Goal: Navigation & Orientation: Find specific page/section

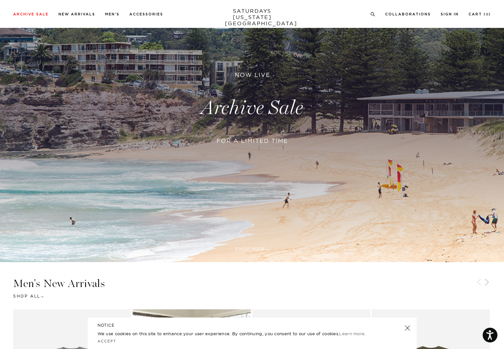
scroll to position [66, 0]
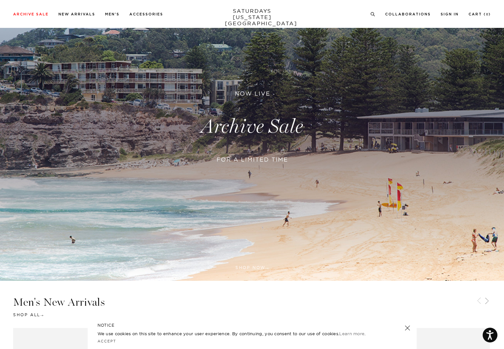
click at [239, 130] on link at bounding box center [252, 126] width 504 height 308
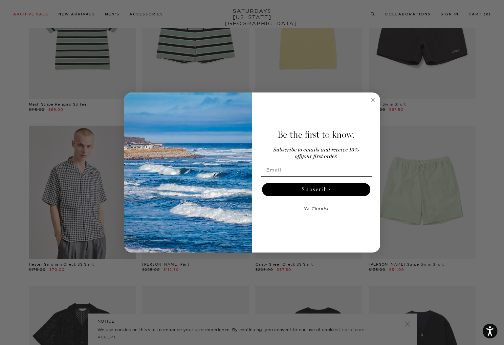
scroll to position [361, 0]
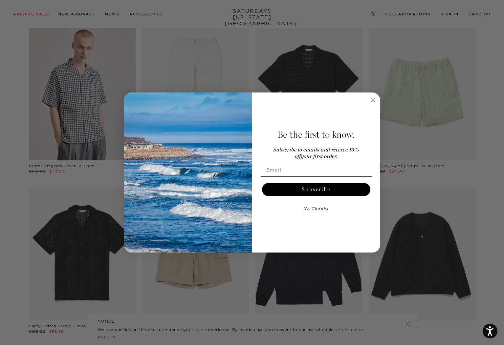
click at [371, 102] on circle "Close dialog" at bounding box center [373, 100] width 8 height 8
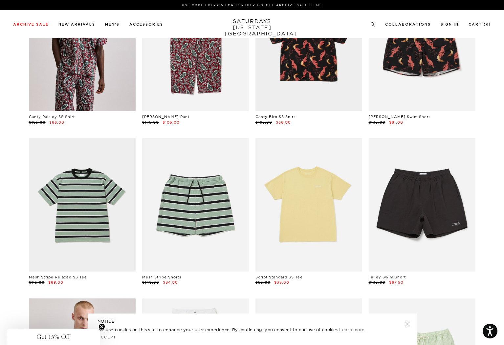
scroll to position [0, 0]
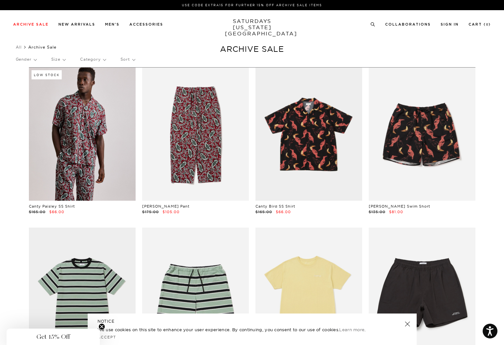
click at [60, 61] on p "Size" at bounding box center [58, 59] width 14 height 15
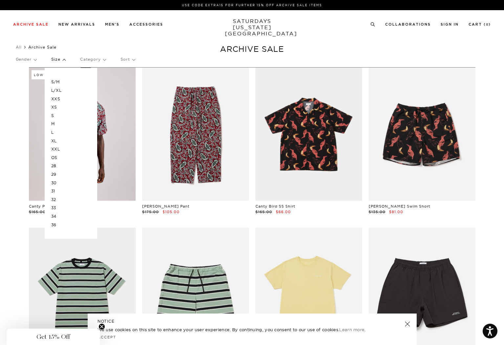
click at [58, 98] on p "XXS" at bounding box center [70, 99] width 39 height 9
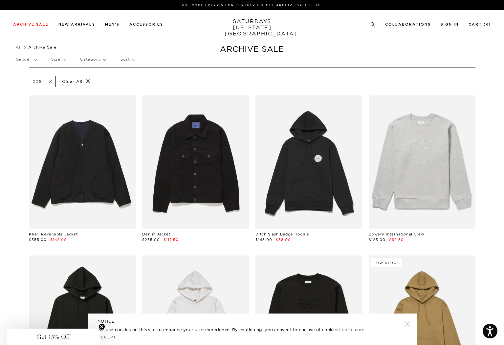
click at [65, 59] on p "Size" at bounding box center [58, 59] width 14 height 15
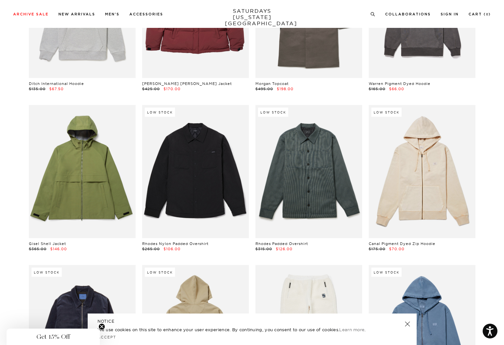
scroll to position [1189, 0]
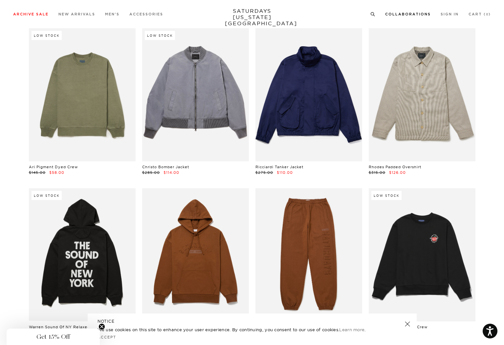
click at [412, 10] on div "Archive Sale Men's Tees Shirts Shorts Swim Knitwear Pants Sweats Women's" at bounding box center [252, 14] width 504 height 28
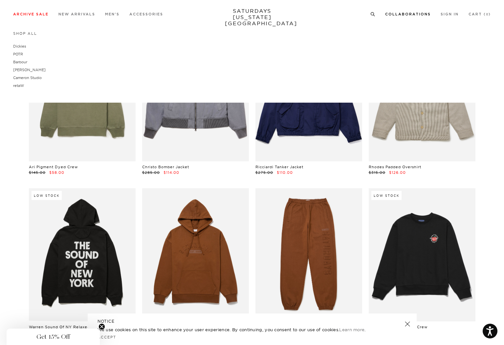
click at [409, 13] on link "Collaborations" at bounding box center [408, 14] width 46 height 4
